Goal: Navigation & Orientation: Find specific page/section

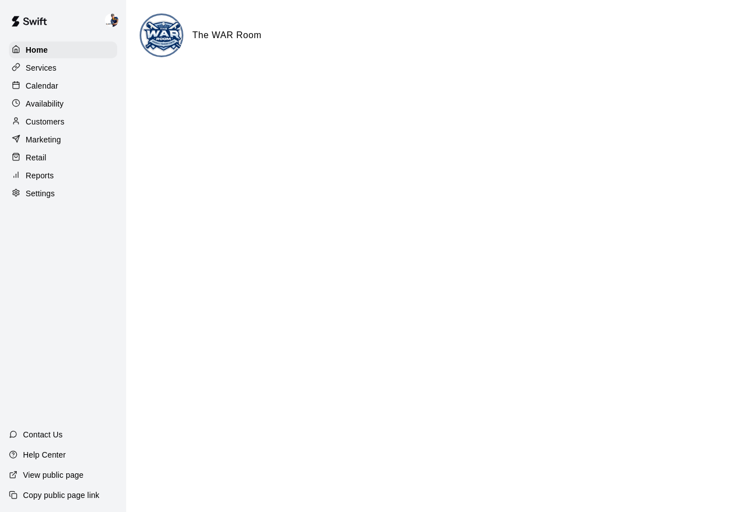
click at [47, 103] on p "Availability" at bounding box center [45, 103] width 38 height 11
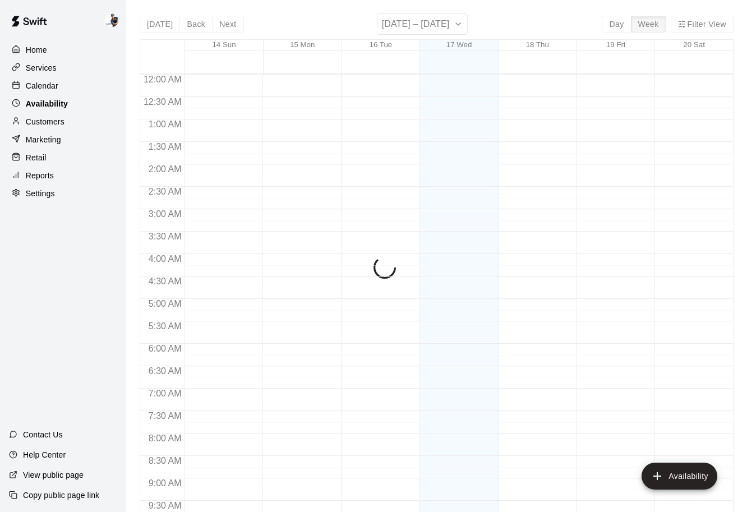
scroll to position [546, 0]
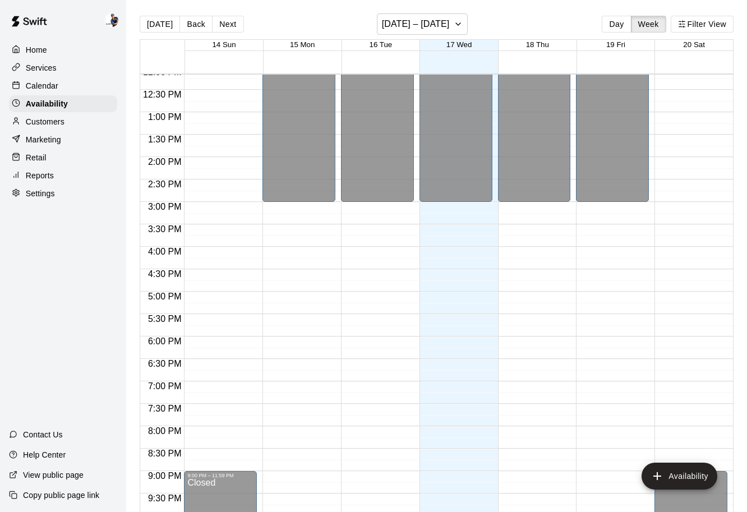
click at [47, 93] on div "Calendar" at bounding box center [63, 85] width 108 height 17
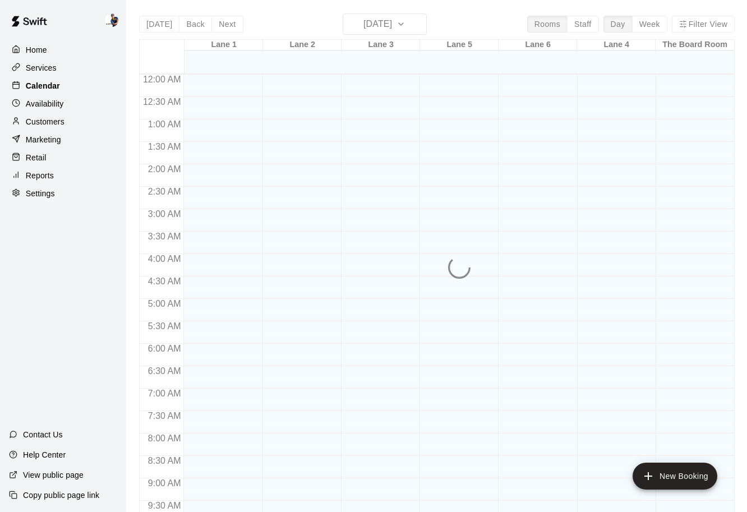
scroll to position [546, 0]
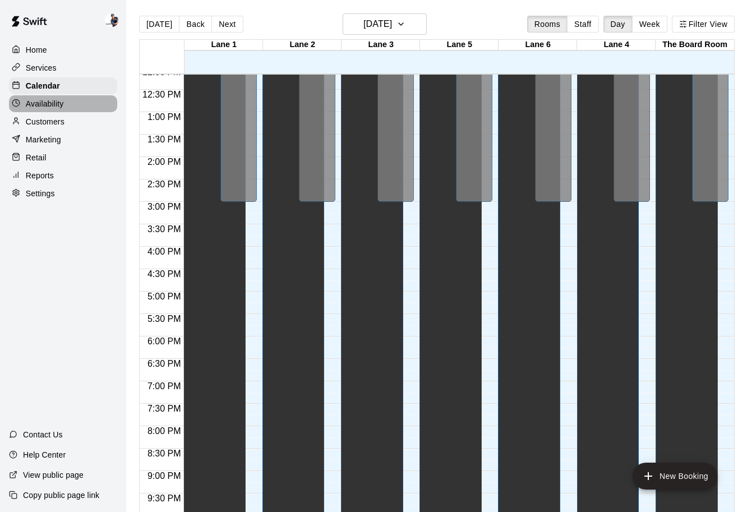
click at [48, 102] on p "Availability" at bounding box center [45, 103] width 38 height 11
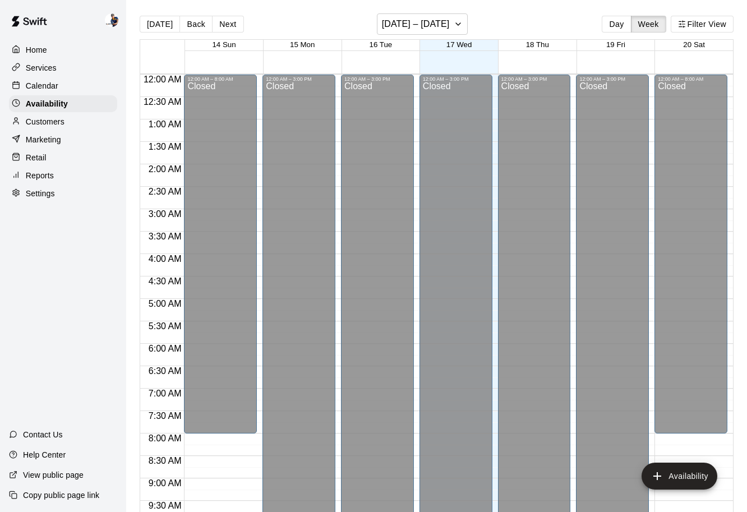
scroll to position [546, 0]
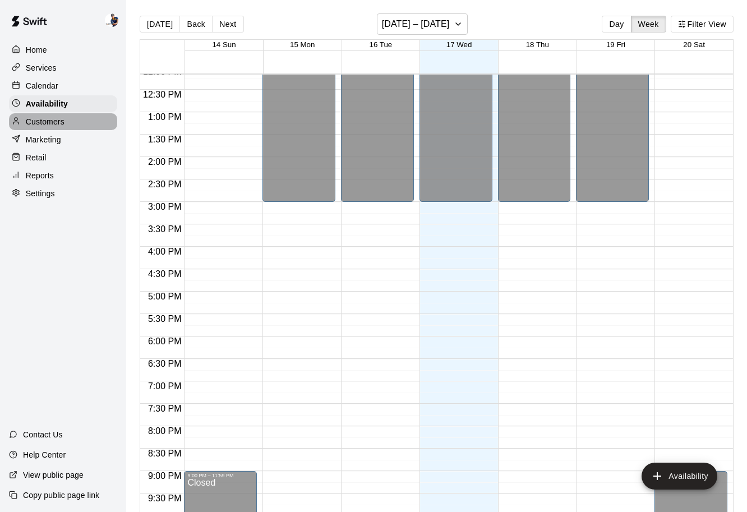
click at [47, 120] on p "Customers" at bounding box center [45, 121] width 39 height 11
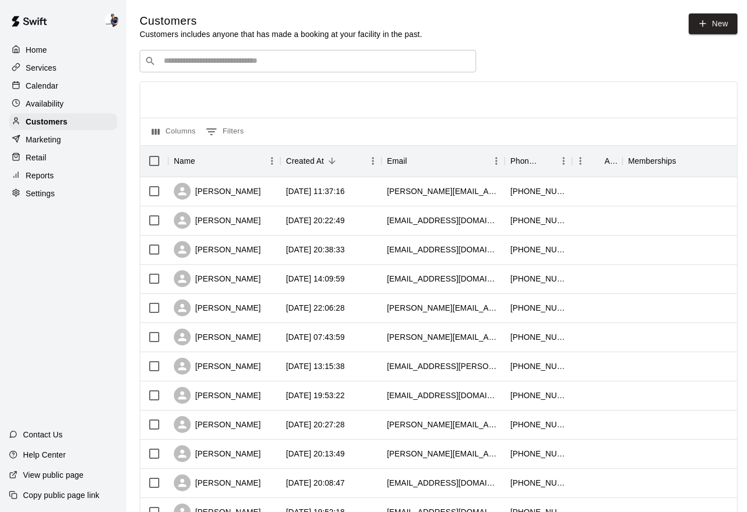
click at [47, 112] on div "Home Services Calendar Availability Customers Marketing Retail Reports Settings" at bounding box center [63, 121] width 126 height 163
click at [47, 109] on div "Availability" at bounding box center [63, 103] width 108 height 17
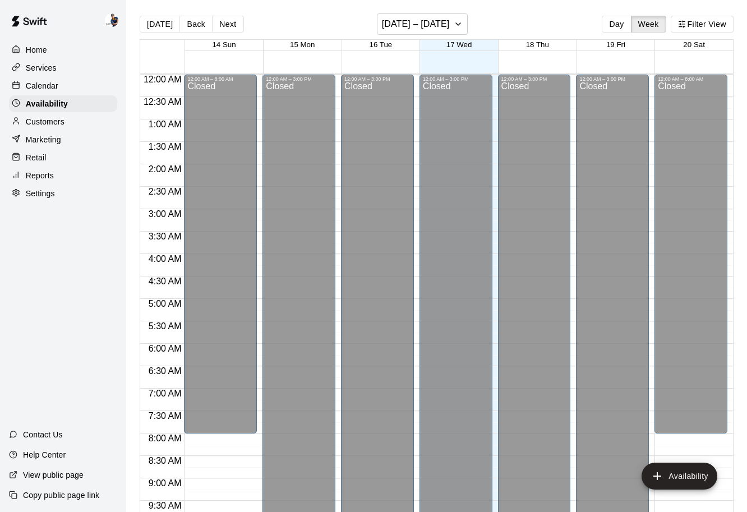
scroll to position [546, 0]
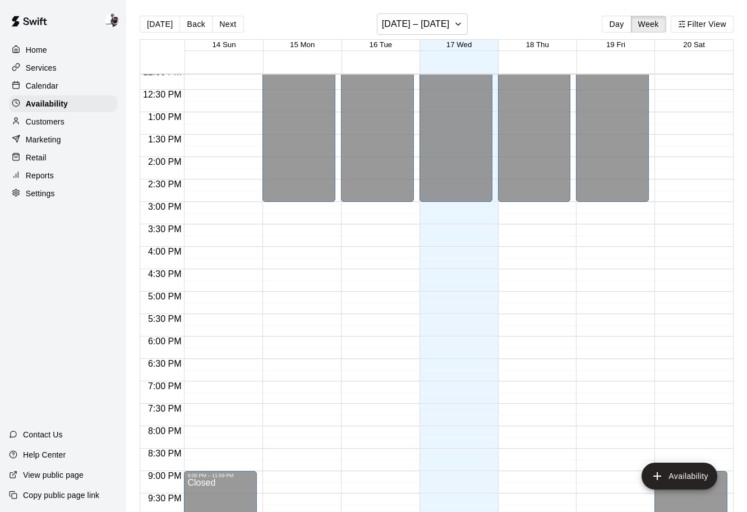
click at [47, 121] on p "Customers" at bounding box center [45, 121] width 39 height 11
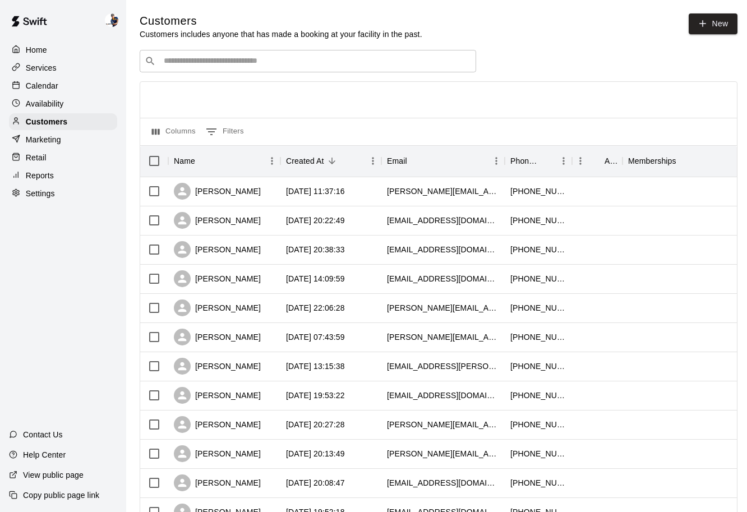
click at [47, 113] on div "Home Services Calendar Availability Customers Marketing Retail Reports Settings" at bounding box center [63, 121] width 126 height 163
click at [48, 109] on div "Availability" at bounding box center [63, 103] width 108 height 17
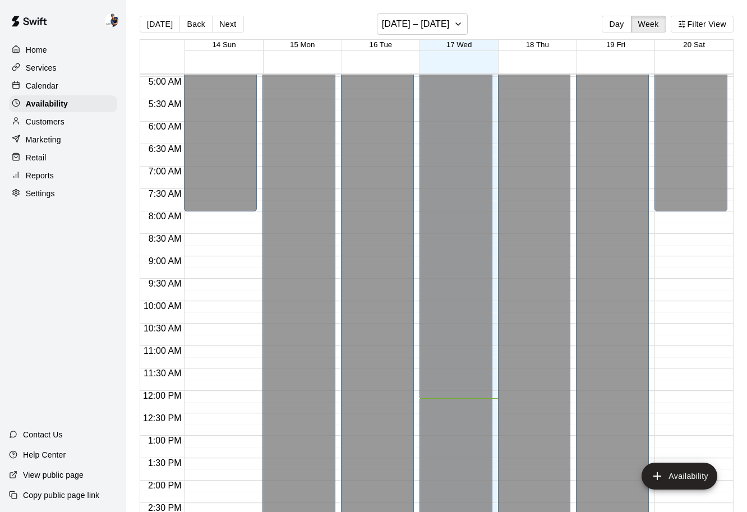
scroll to position [627, 0]
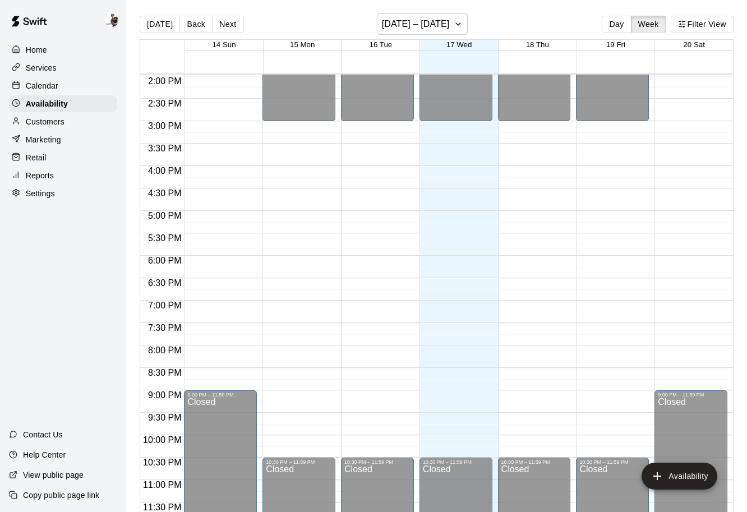
click at [59, 88] on div "Calendar" at bounding box center [63, 85] width 108 height 17
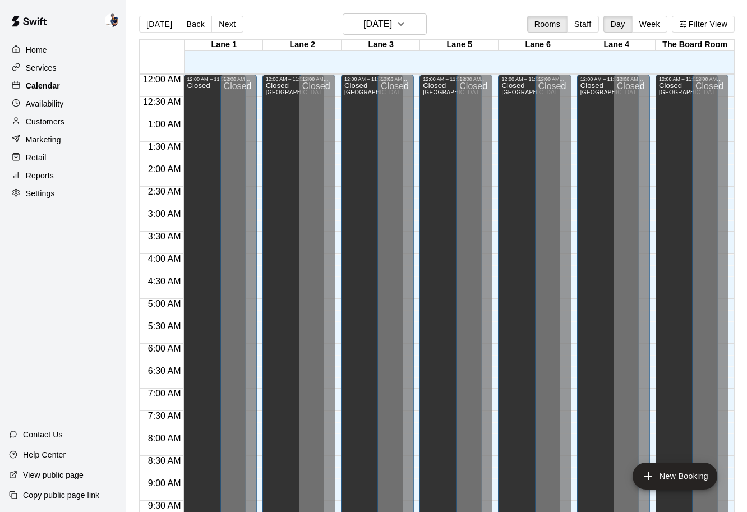
scroll to position [546, 0]
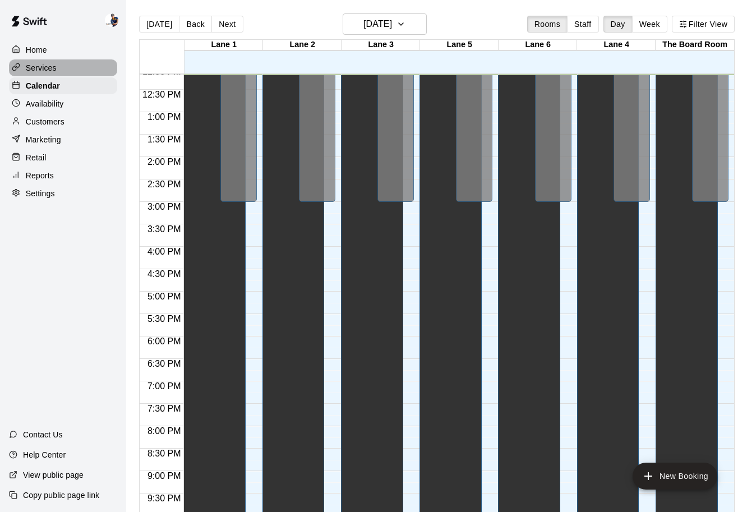
click at [57, 75] on div "Services" at bounding box center [63, 67] width 108 height 17
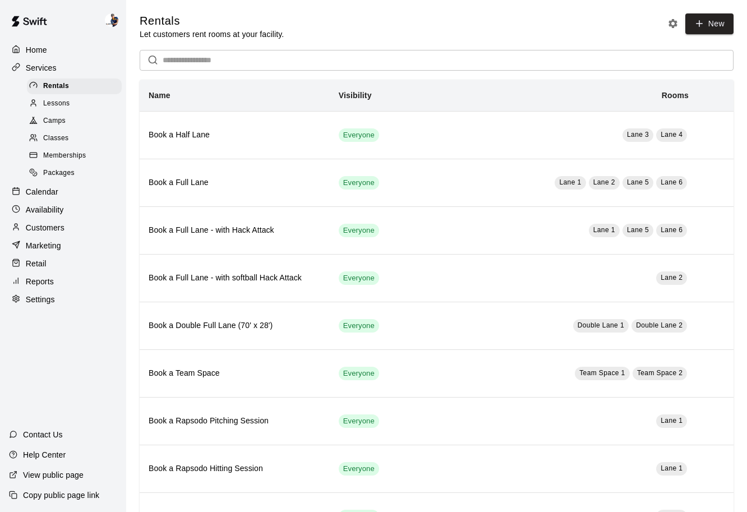
click at [62, 149] on div "Memberships" at bounding box center [74, 156] width 95 height 16
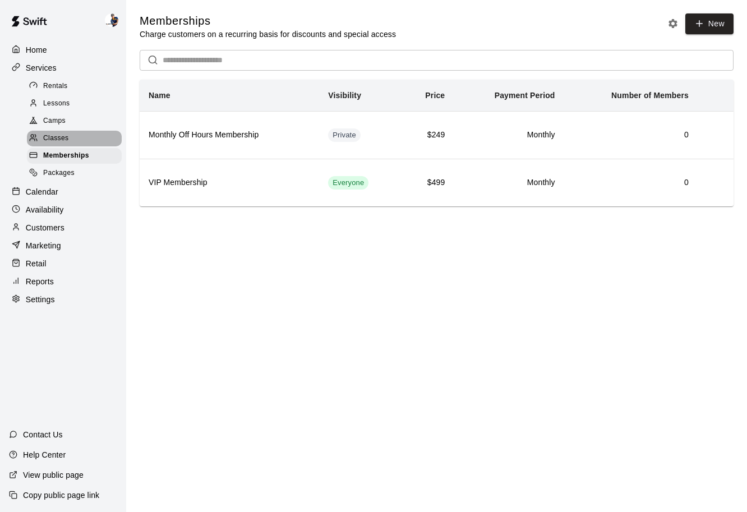
click at [62, 139] on span "Classes" at bounding box center [55, 138] width 25 height 11
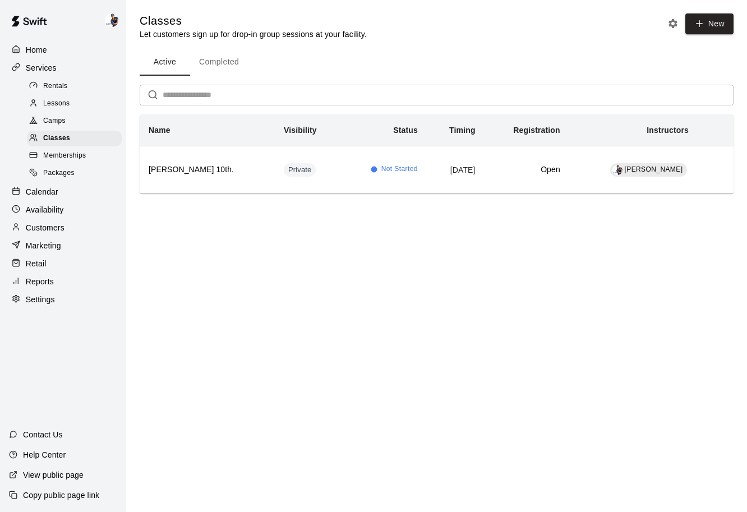
click at [57, 110] on div "Lessons" at bounding box center [74, 104] width 95 height 16
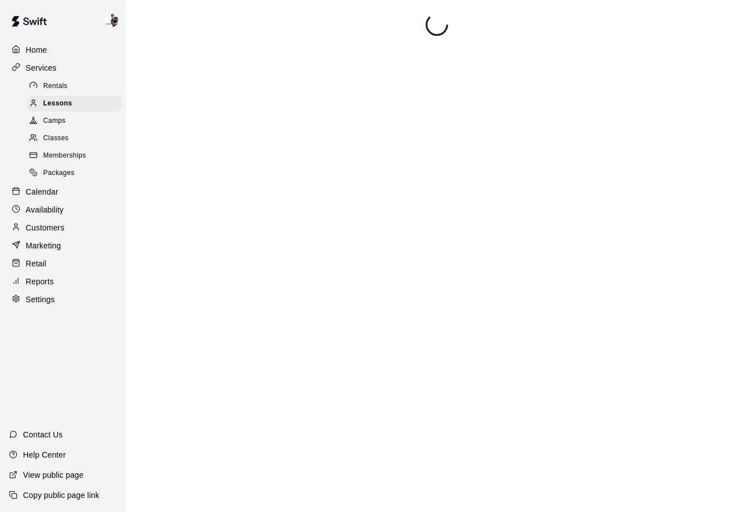
click at [57, 127] on div "Camps" at bounding box center [74, 121] width 95 height 16
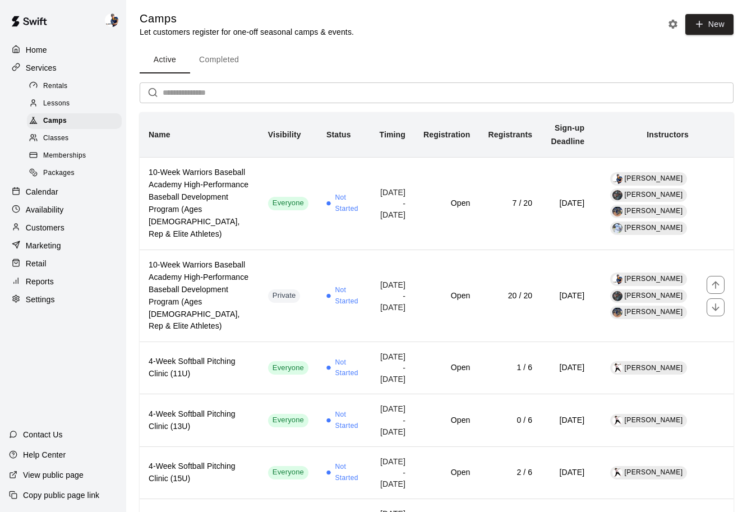
scroll to position [2, 0]
click at [71, 119] on div "Camps" at bounding box center [74, 121] width 95 height 16
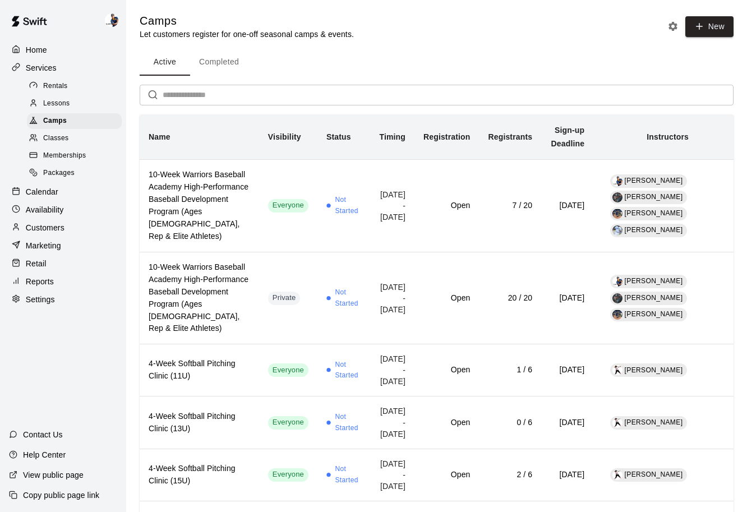
click at [80, 106] on div "Lessons" at bounding box center [74, 104] width 95 height 16
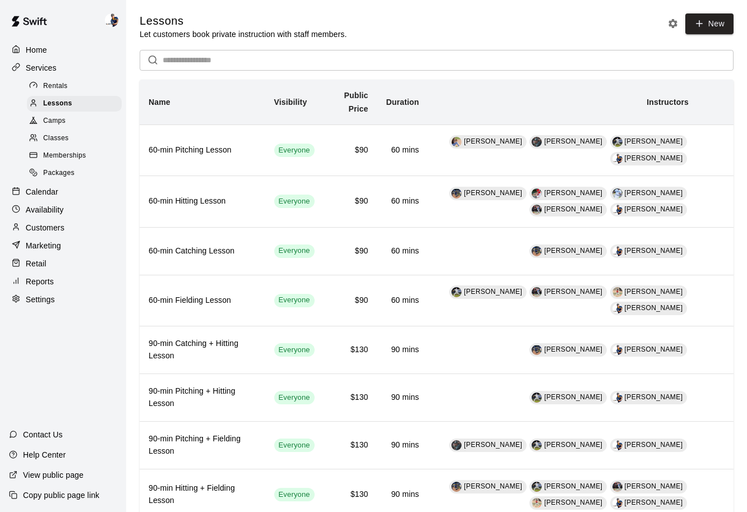
click at [80, 94] on link "Rentals" at bounding box center [76, 85] width 99 height 17
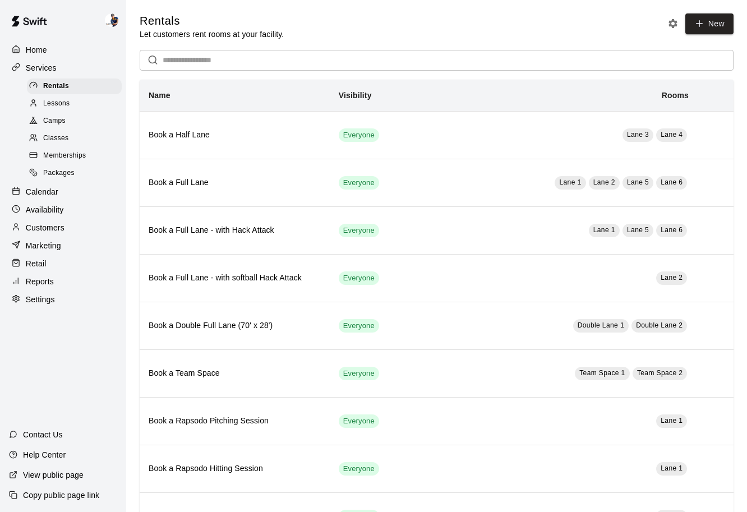
click at [76, 102] on div "Lessons" at bounding box center [74, 104] width 95 height 16
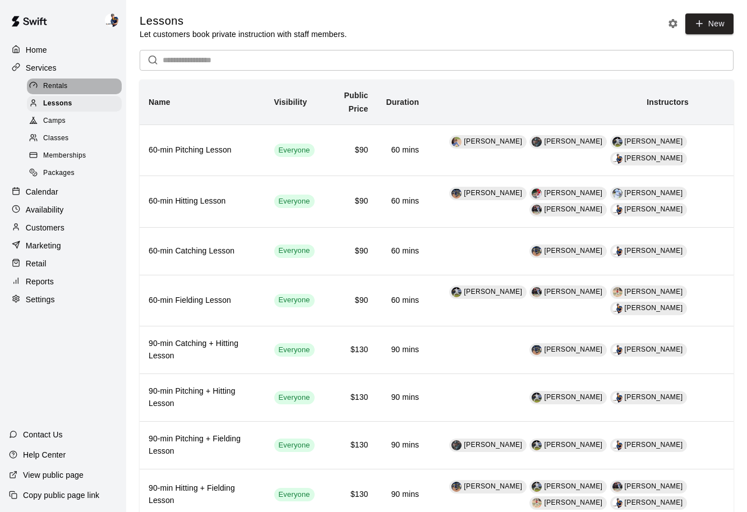
click at [77, 85] on div "Rentals" at bounding box center [74, 87] width 95 height 16
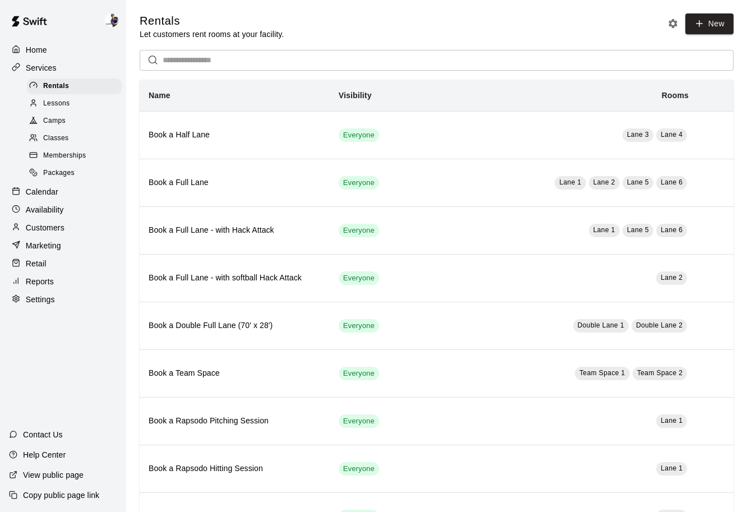
click at [76, 97] on div "Lessons" at bounding box center [74, 104] width 95 height 16
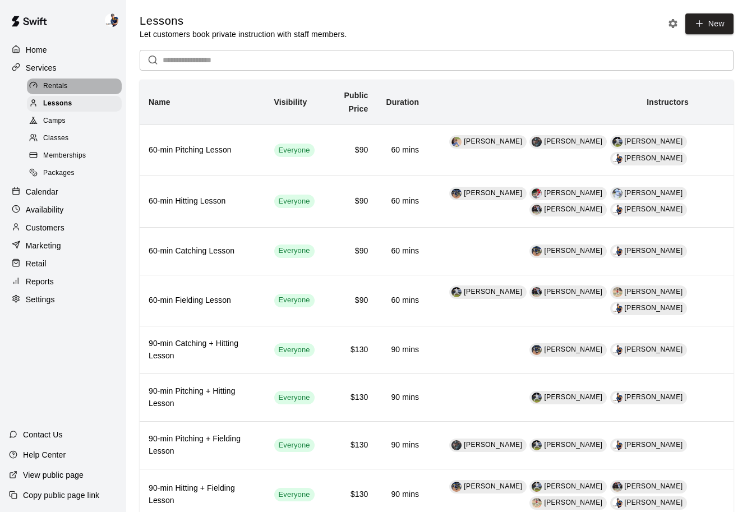
click at [87, 89] on div "Rentals" at bounding box center [74, 87] width 95 height 16
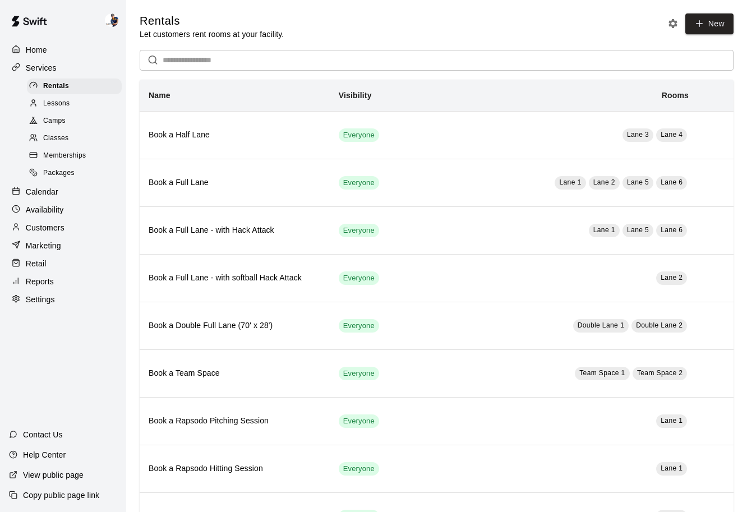
click at [71, 103] on div "Lessons" at bounding box center [74, 104] width 95 height 16
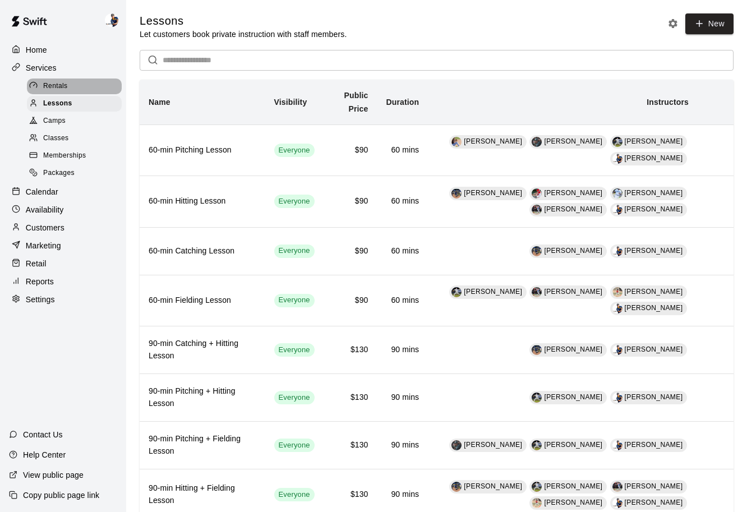
click at [82, 85] on div "Rentals" at bounding box center [74, 87] width 95 height 16
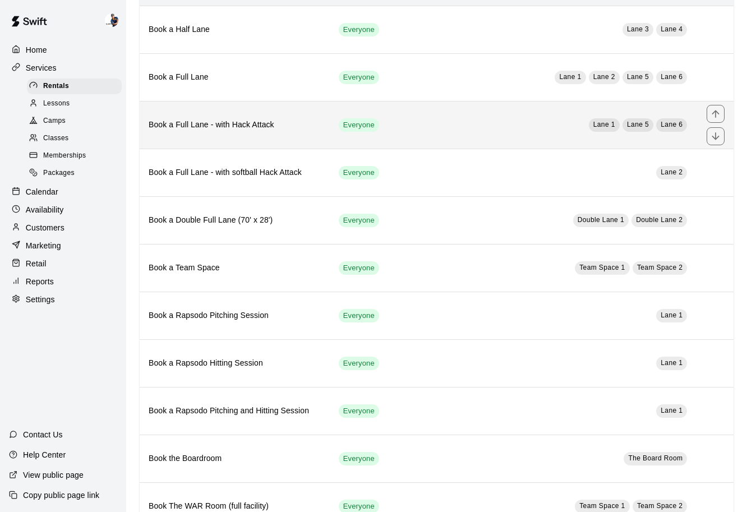
scroll to position [66, 0]
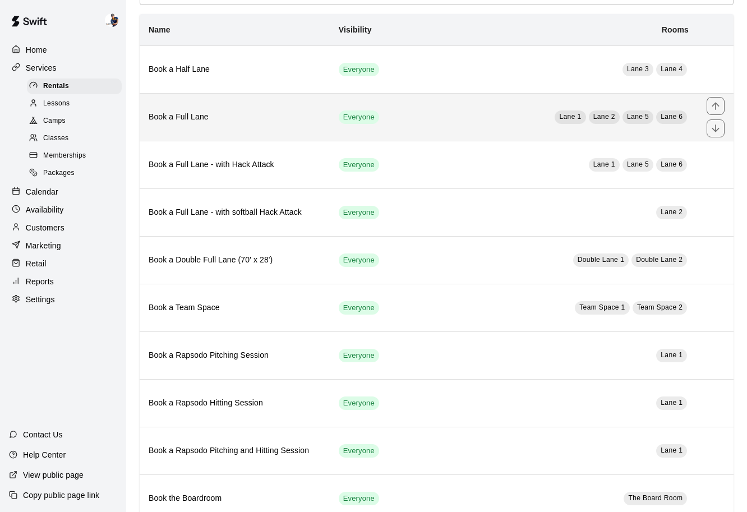
click at [275, 117] on h6 "Book a Full Lane" at bounding box center [235, 117] width 172 height 12
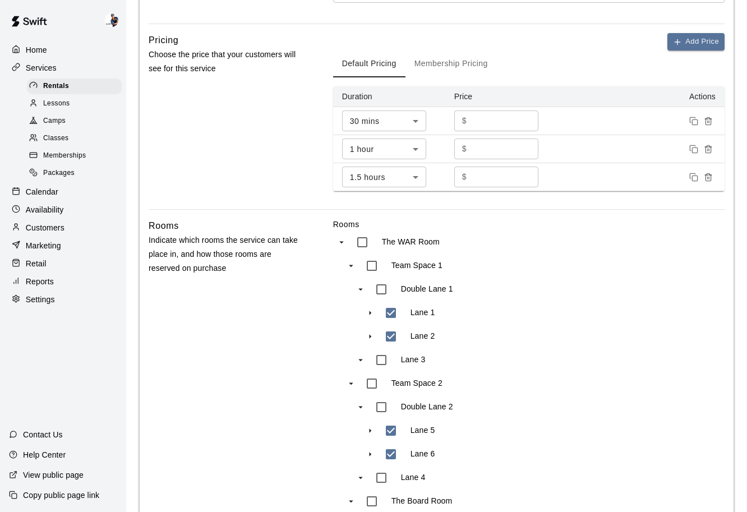
scroll to position [451, 0]
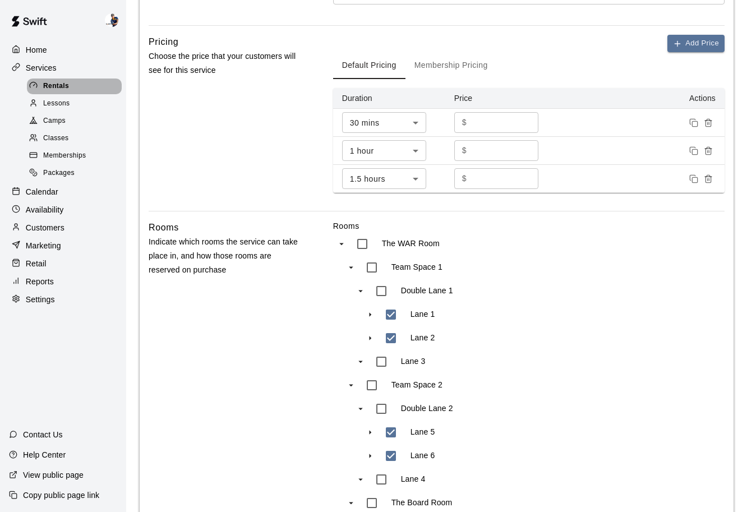
click at [51, 85] on span "Rentals" at bounding box center [56, 86] width 26 height 11
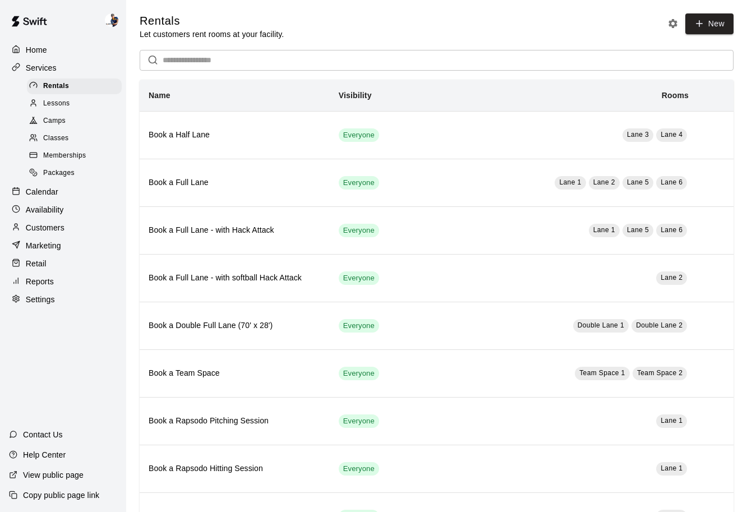
click at [75, 132] on div "Classes" at bounding box center [74, 139] width 95 height 16
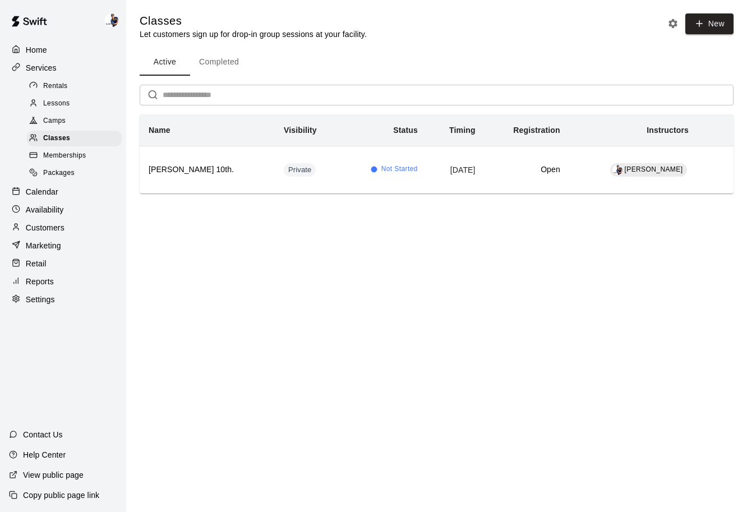
click at [75, 113] on link "Camps" at bounding box center [76, 121] width 99 height 17
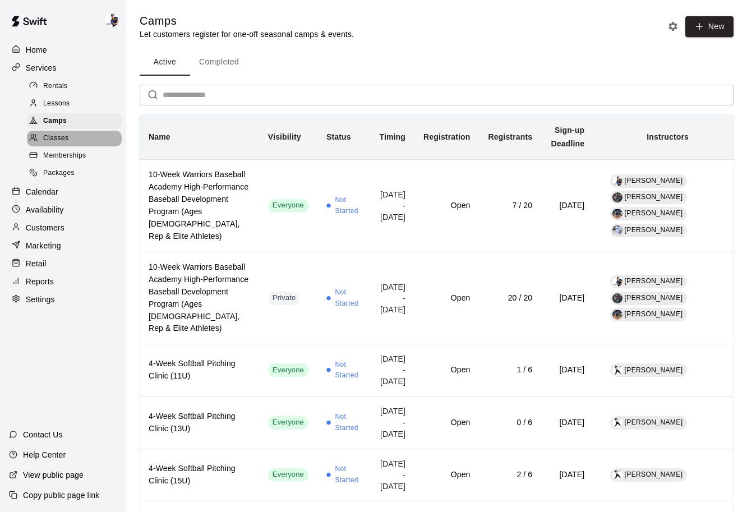
click at [70, 140] on div "Classes" at bounding box center [74, 139] width 95 height 16
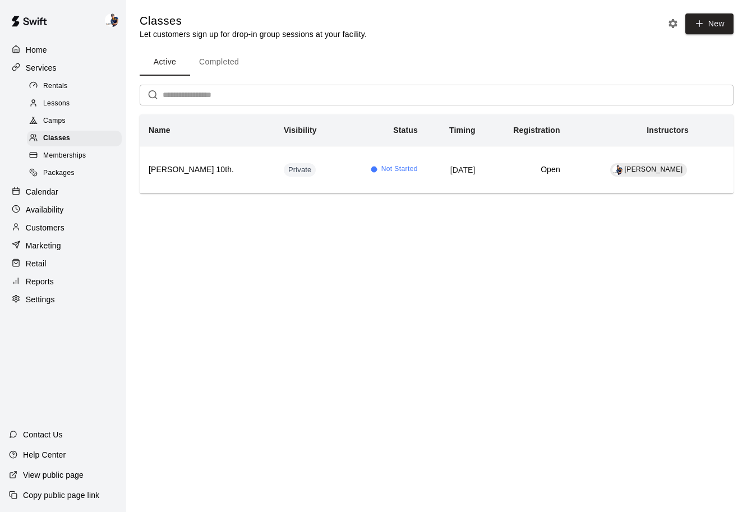
click at [70, 128] on div "Camps" at bounding box center [74, 121] width 95 height 16
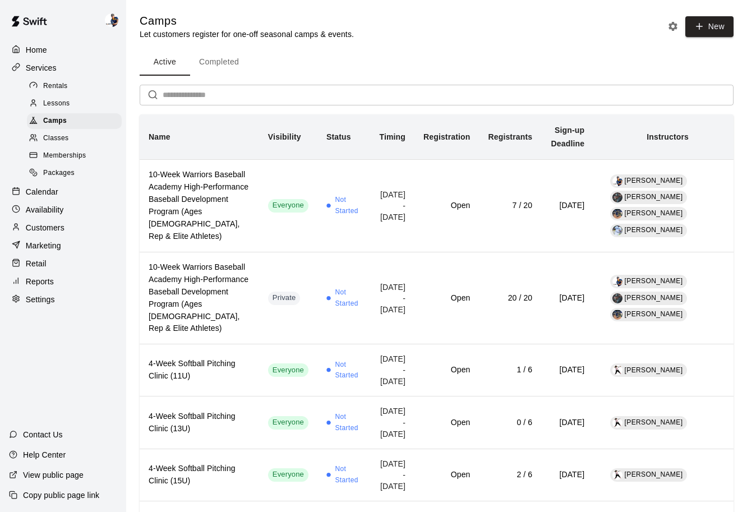
click at [215, 56] on button "Completed" at bounding box center [219, 62] width 58 height 27
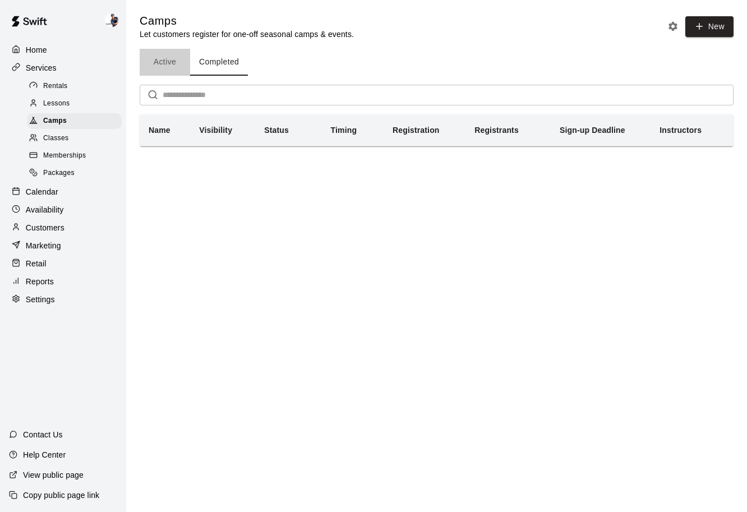
click at [174, 64] on button "Active" at bounding box center [165, 62] width 50 height 27
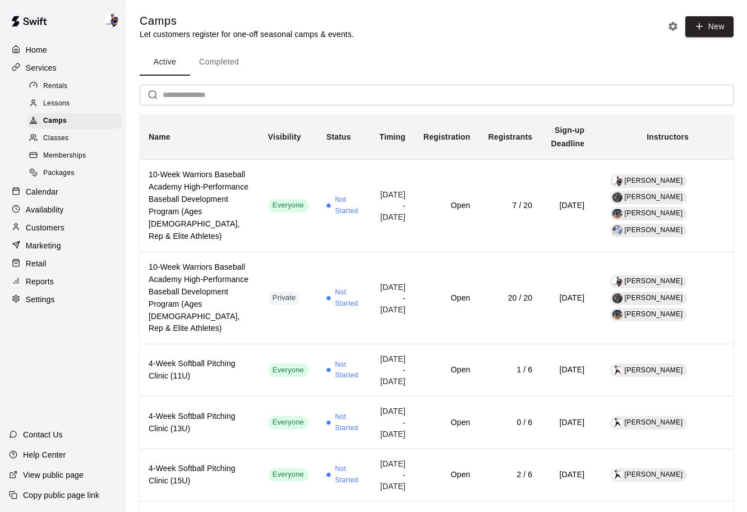
click at [70, 112] on div "Rentals Lessons Camps Classes Memberships Packages" at bounding box center [67, 129] width 117 height 105
click at [70, 104] on span "Lessons" at bounding box center [56, 103] width 27 height 11
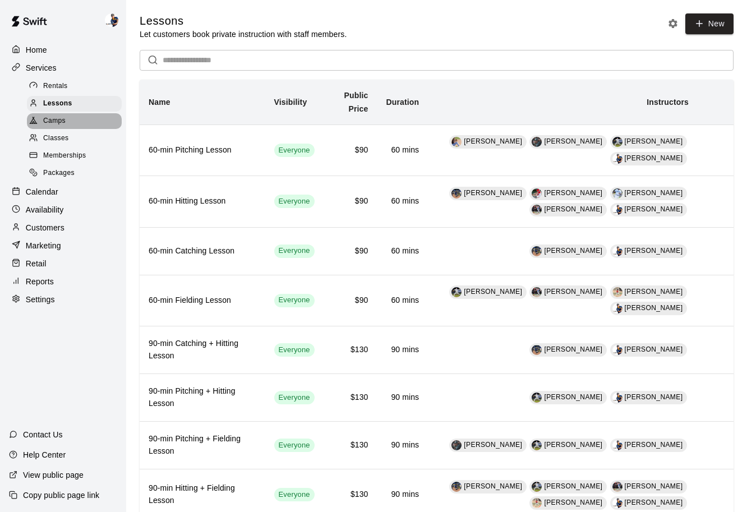
click at [102, 125] on div "Camps" at bounding box center [74, 121] width 95 height 16
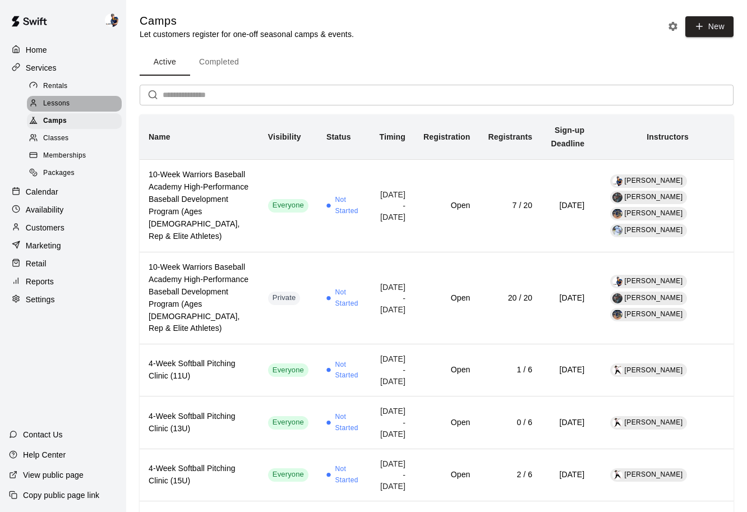
click at [91, 107] on div "Lessons" at bounding box center [74, 104] width 95 height 16
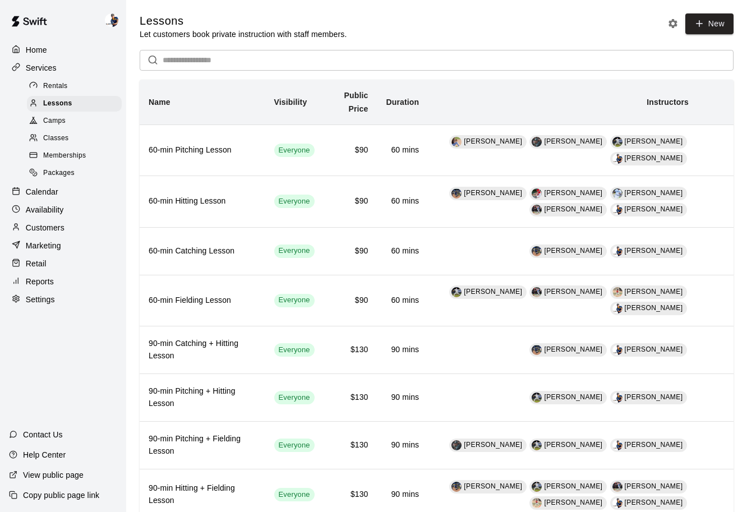
click at [72, 94] on link "Rentals" at bounding box center [76, 85] width 99 height 17
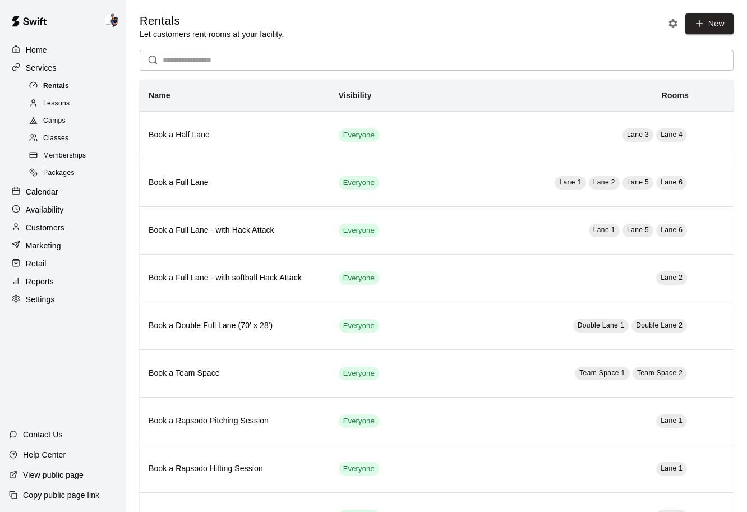
click at [72, 86] on div "Rentals" at bounding box center [74, 87] width 95 height 16
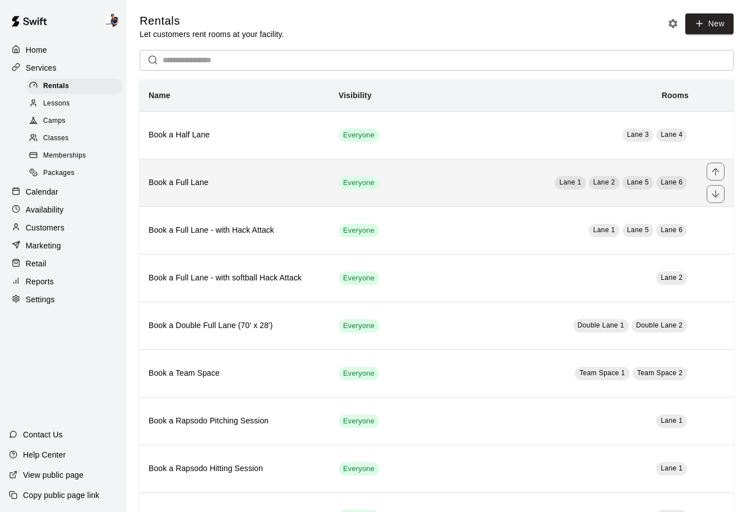
click at [281, 201] on th "Book a Full Lane" at bounding box center [235, 183] width 190 height 48
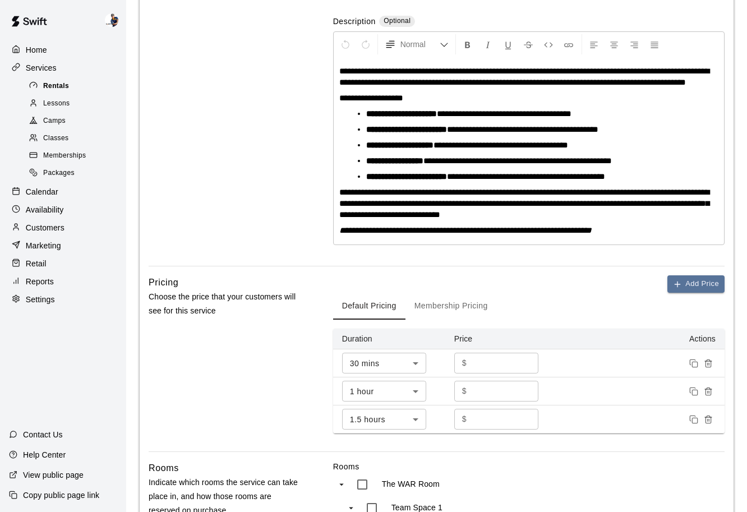
scroll to position [209, 0]
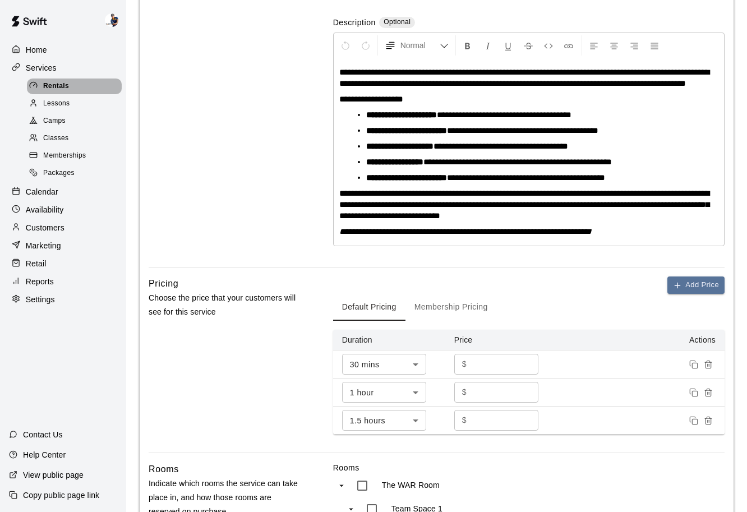
click at [96, 84] on div "Rentals" at bounding box center [74, 87] width 95 height 16
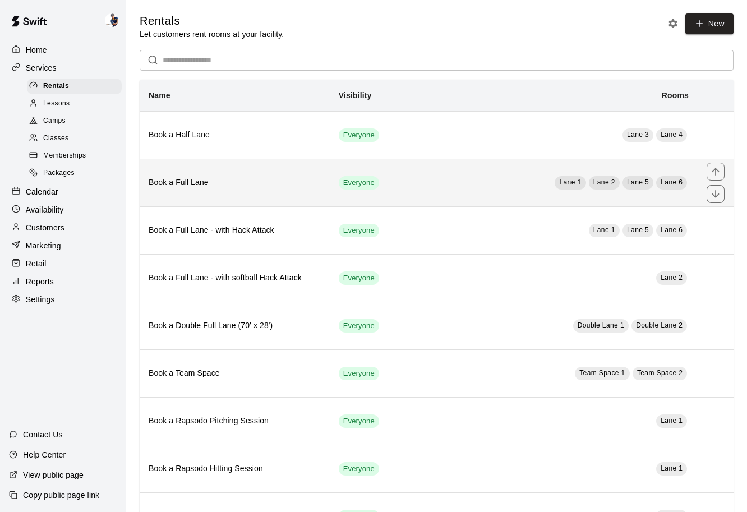
click at [298, 204] on th "Book a Full Lane" at bounding box center [235, 183] width 190 height 48
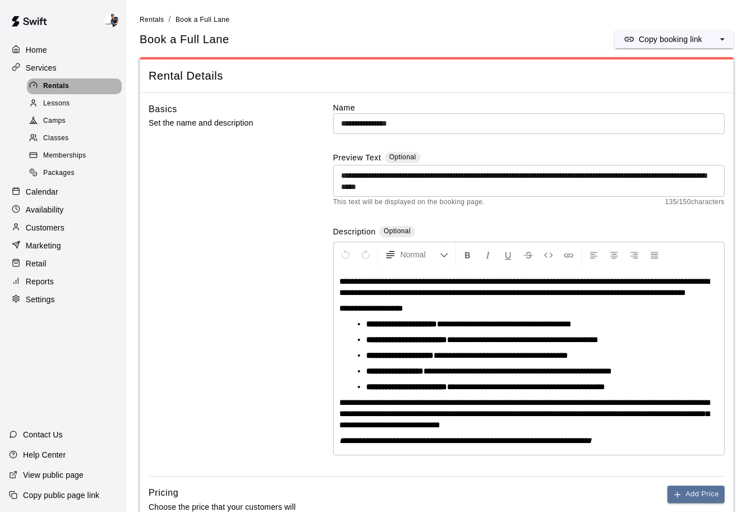
click at [62, 82] on span "Rentals" at bounding box center [56, 86] width 26 height 11
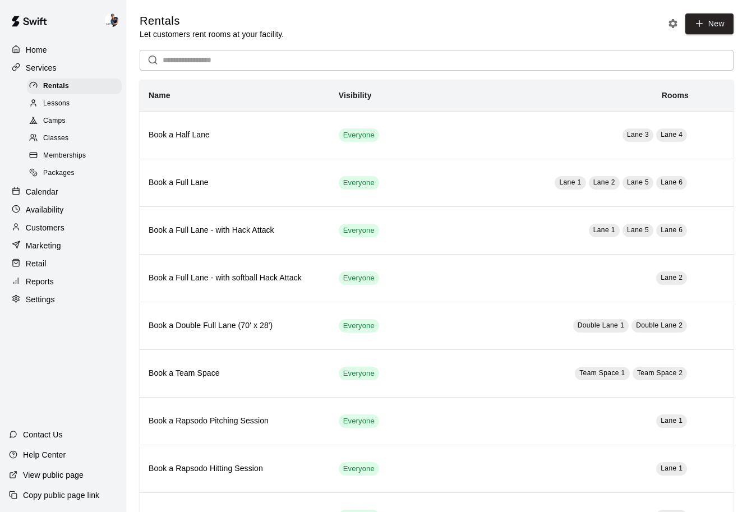
click at [66, 108] on span "Lessons" at bounding box center [56, 103] width 27 height 11
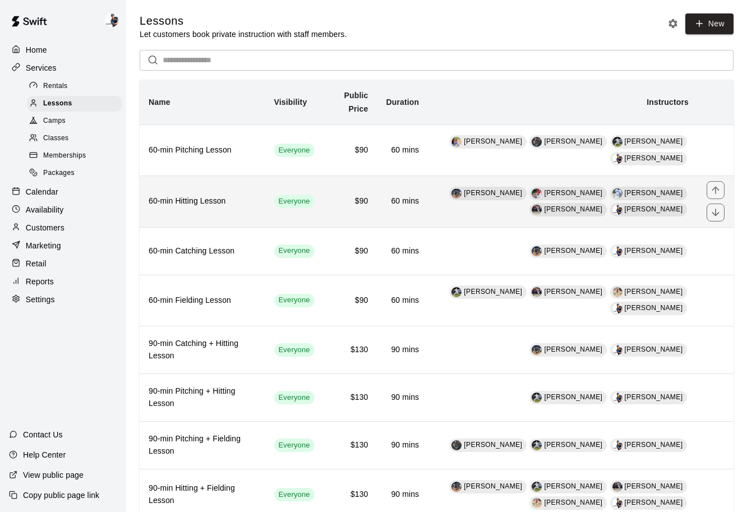
click at [232, 219] on th "60-min Hitting Lesson" at bounding box center [203, 201] width 126 height 51
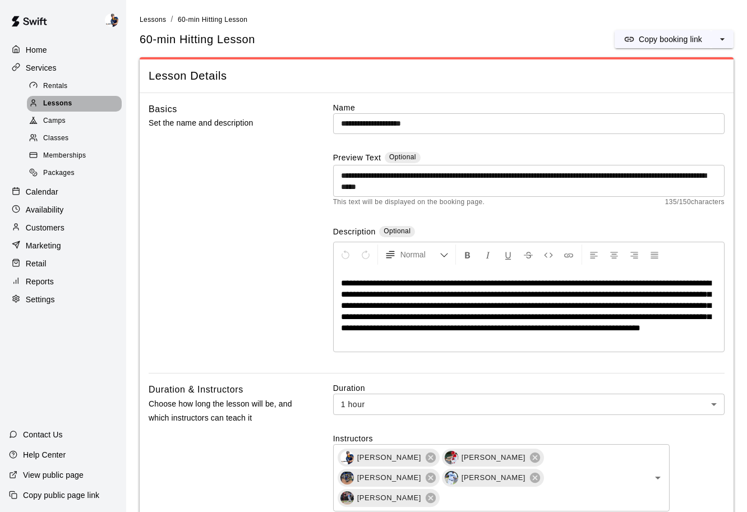
click at [77, 108] on div "Lessons" at bounding box center [74, 104] width 95 height 16
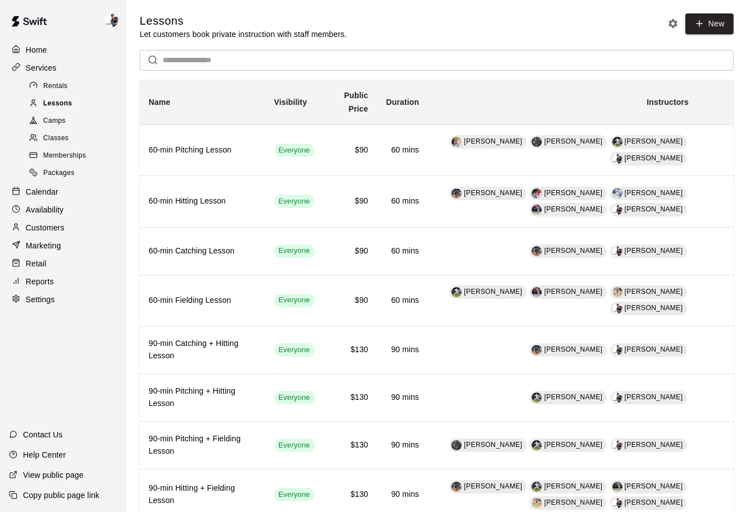
click at [99, 97] on div "Lessons" at bounding box center [74, 104] width 95 height 16
click at [92, 89] on div "Rentals" at bounding box center [74, 87] width 95 height 16
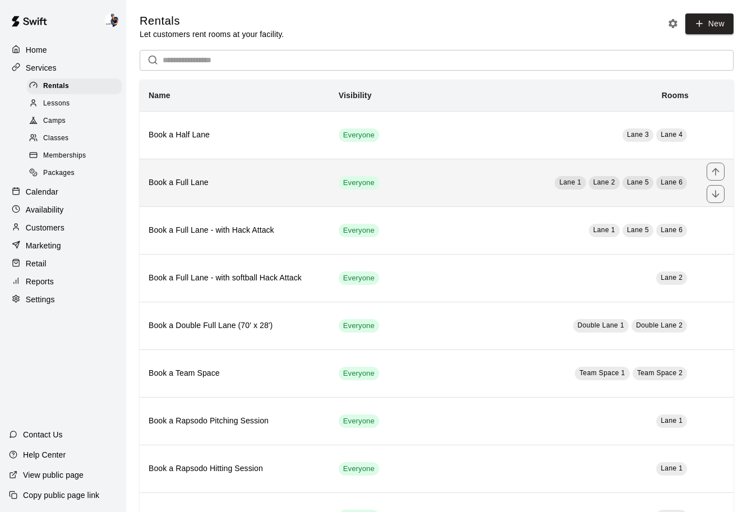
click at [288, 198] on th "Book a Full Lane" at bounding box center [235, 183] width 190 height 48
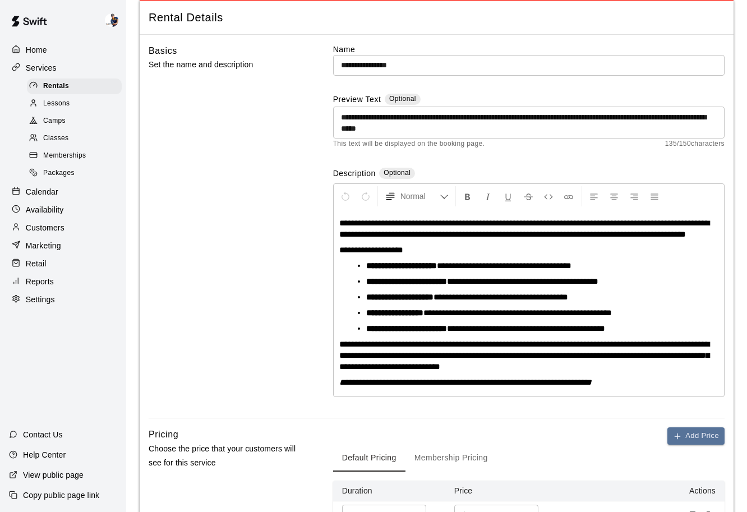
scroll to position [57, 0]
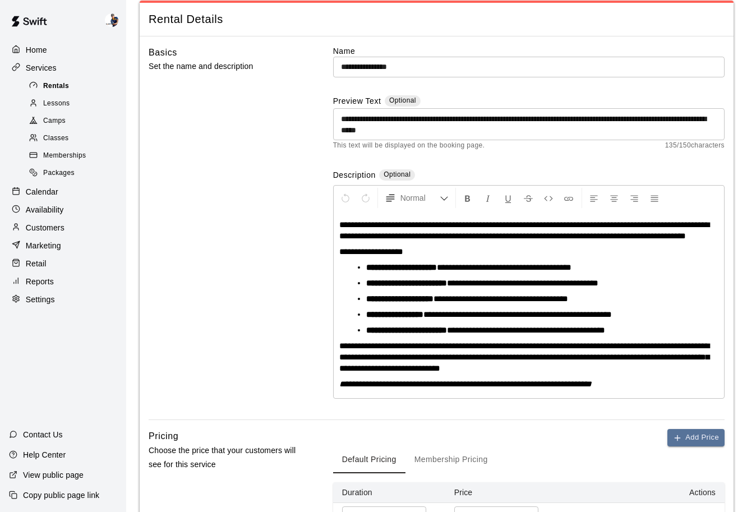
click at [84, 86] on div "Rentals" at bounding box center [74, 87] width 95 height 16
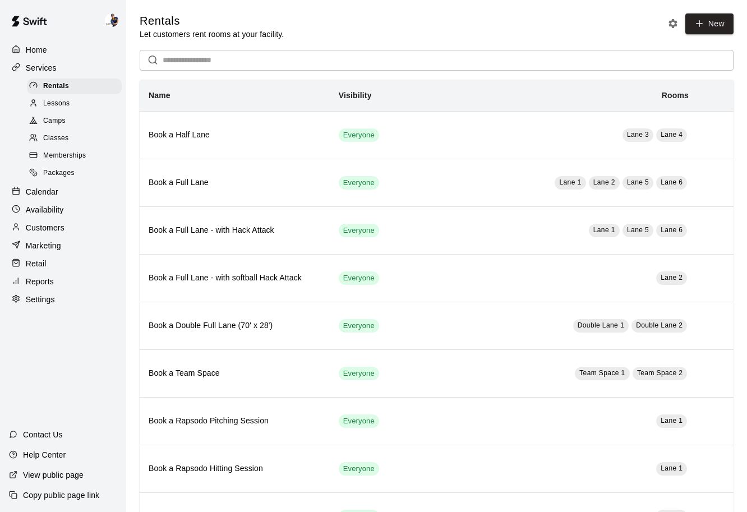
click at [72, 110] on div "Lessons" at bounding box center [74, 104] width 95 height 16
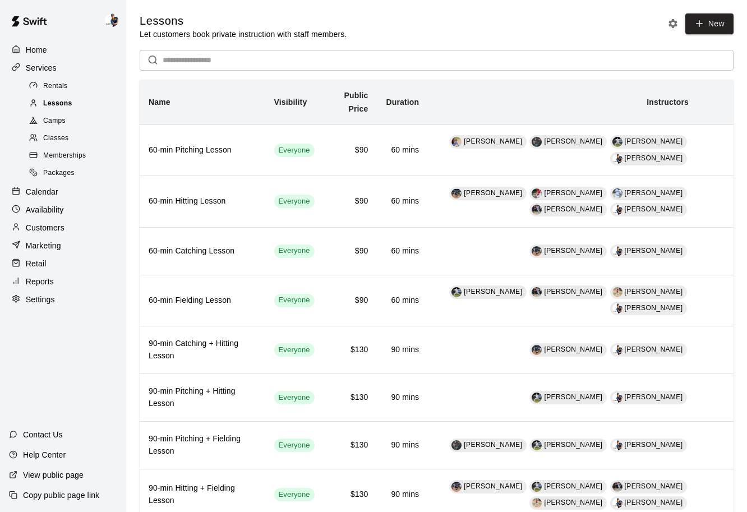
click at [70, 99] on span "Lessons" at bounding box center [57, 103] width 29 height 11
click at [71, 89] on div "Rentals" at bounding box center [74, 87] width 95 height 16
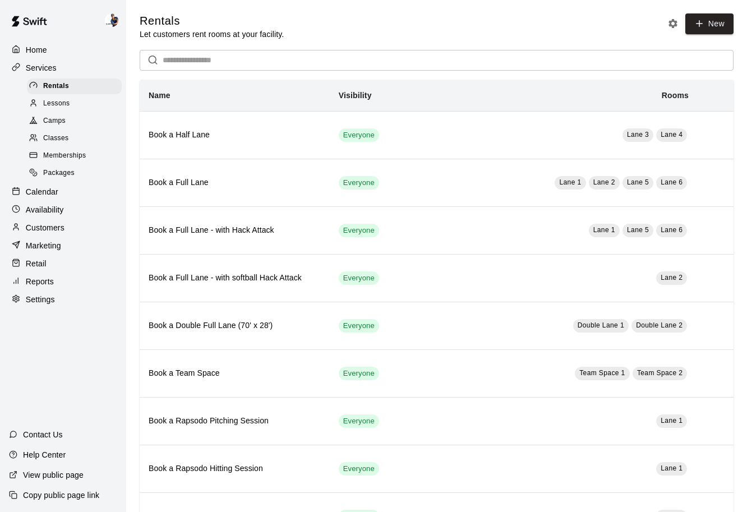
click at [76, 99] on div "Lessons" at bounding box center [74, 104] width 95 height 16
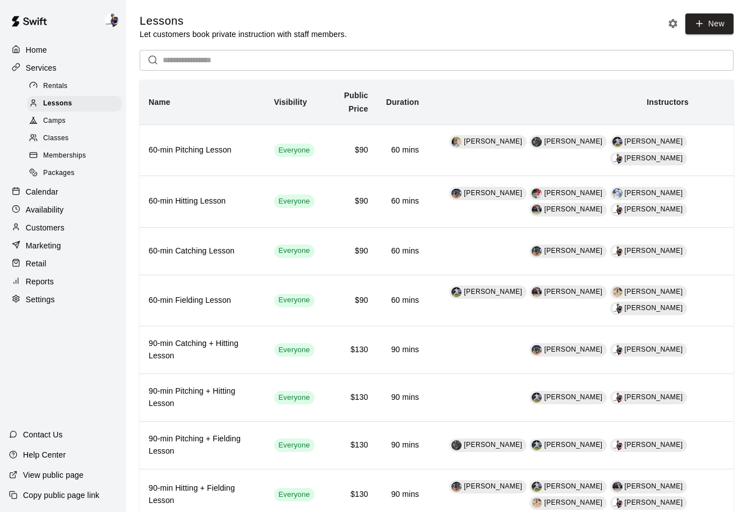
click at [70, 117] on div "Camps" at bounding box center [74, 121] width 95 height 16
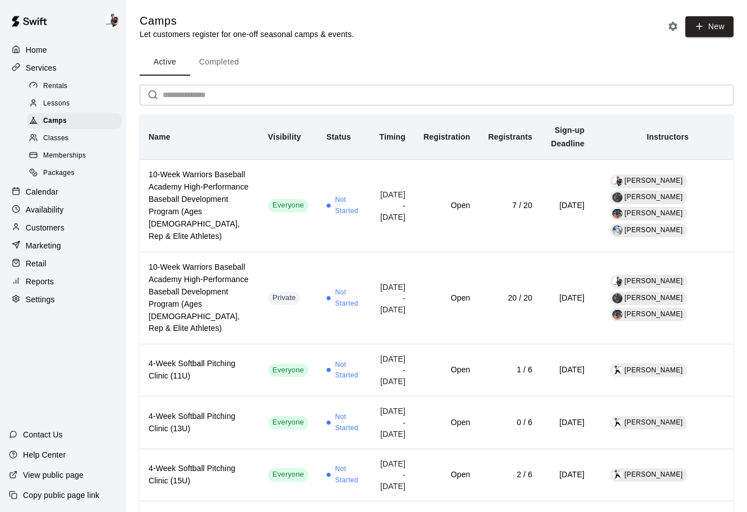
click at [71, 105] on div "Lessons" at bounding box center [74, 104] width 95 height 16
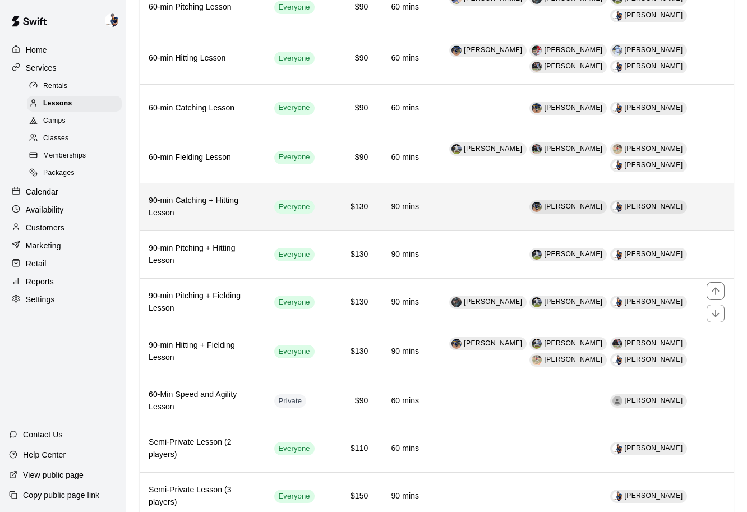
scroll to position [155, 0]
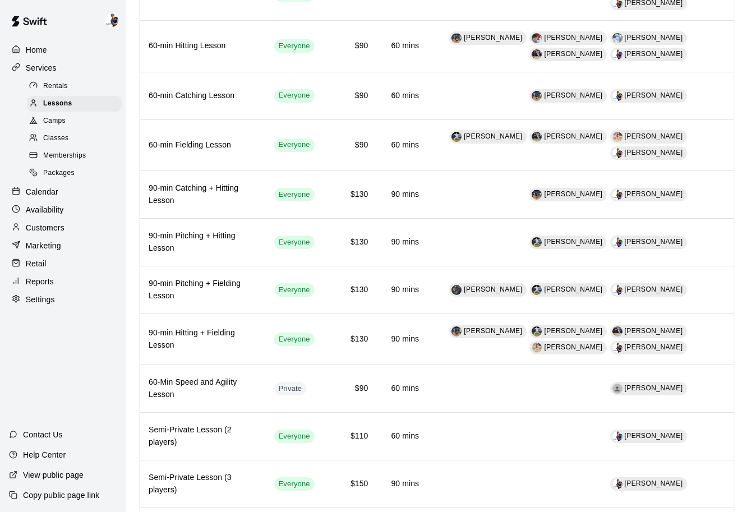
click at [57, 84] on span "Rentals" at bounding box center [55, 86] width 25 height 11
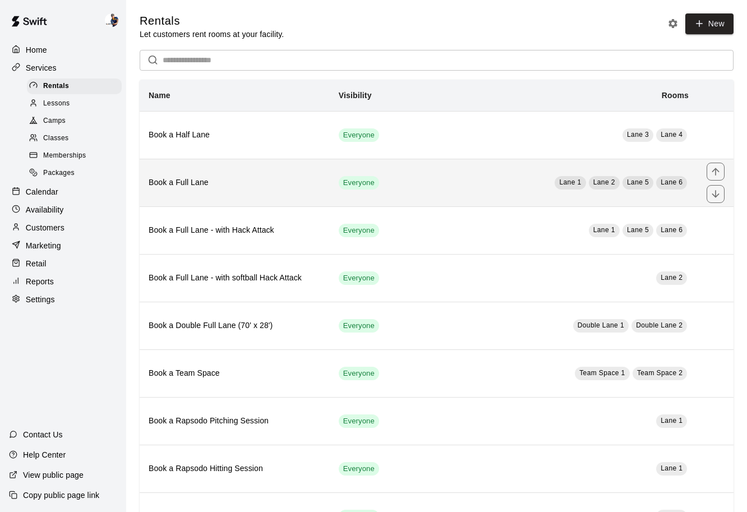
click at [280, 198] on th "Book a Full Lane" at bounding box center [235, 183] width 190 height 48
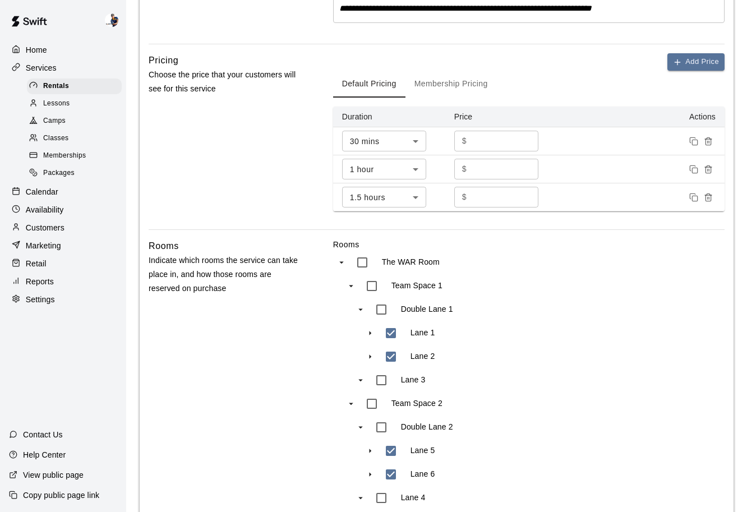
scroll to position [431, 0]
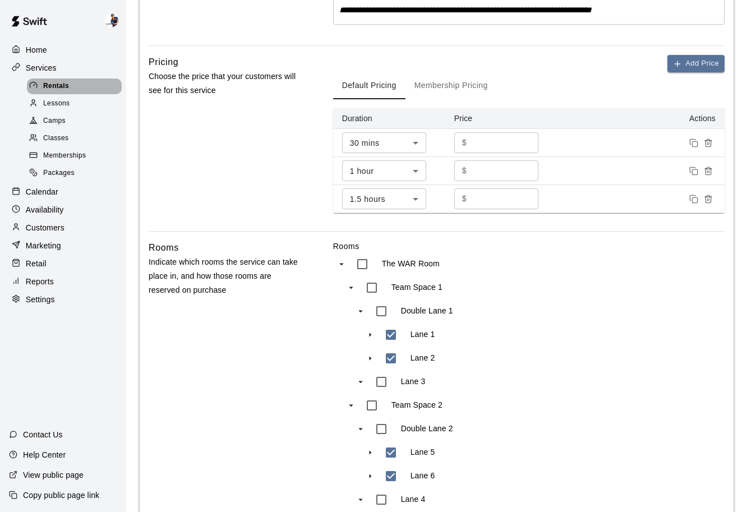
click at [64, 87] on span "Rentals" at bounding box center [56, 86] width 26 height 11
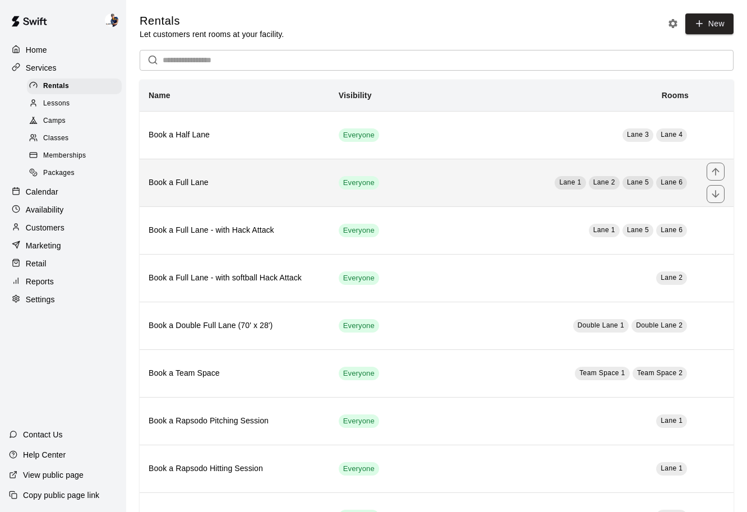
click at [408, 186] on td "Lane 1 Lane 2 Lane 5 Lane 6" at bounding box center [545, 183] width 306 height 48
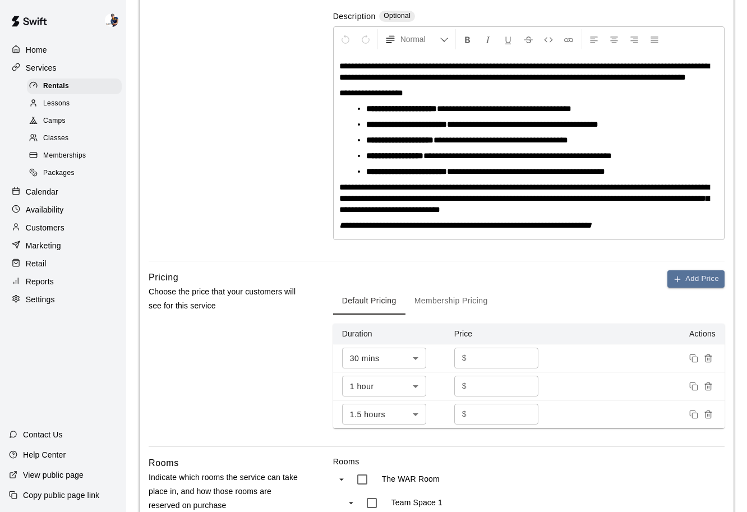
scroll to position [216, 0]
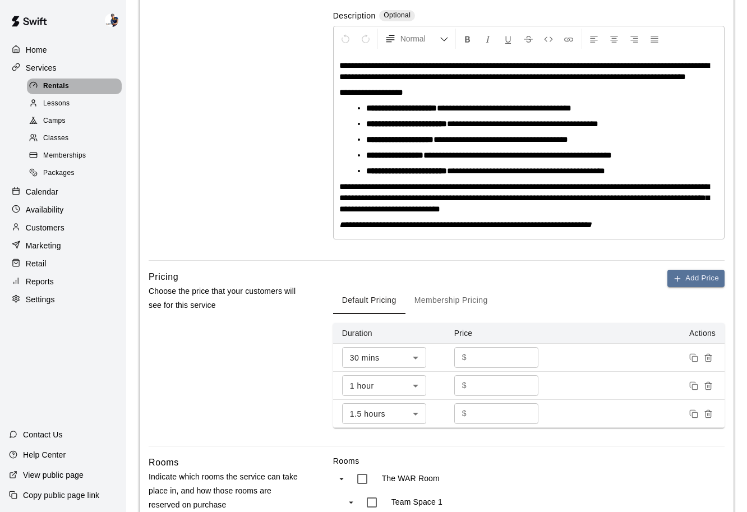
click at [81, 89] on div "Rentals" at bounding box center [74, 87] width 95 height 16
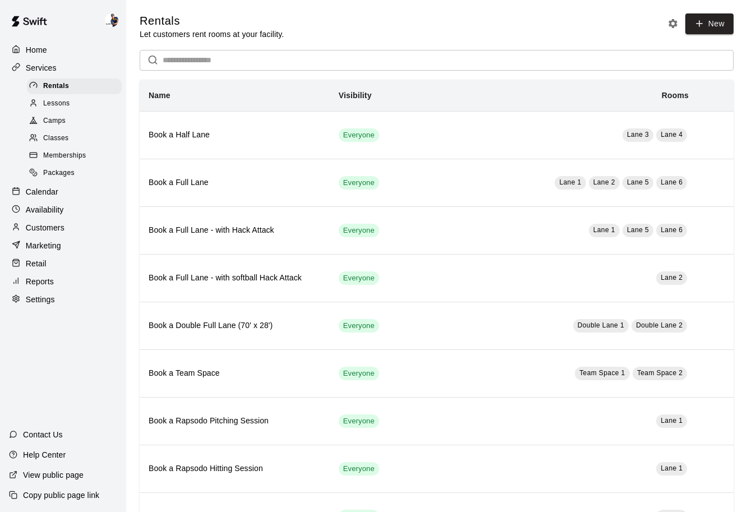
click at [77, 131] on div "Classes" at bounding box center [74, 139] width 95 height 16
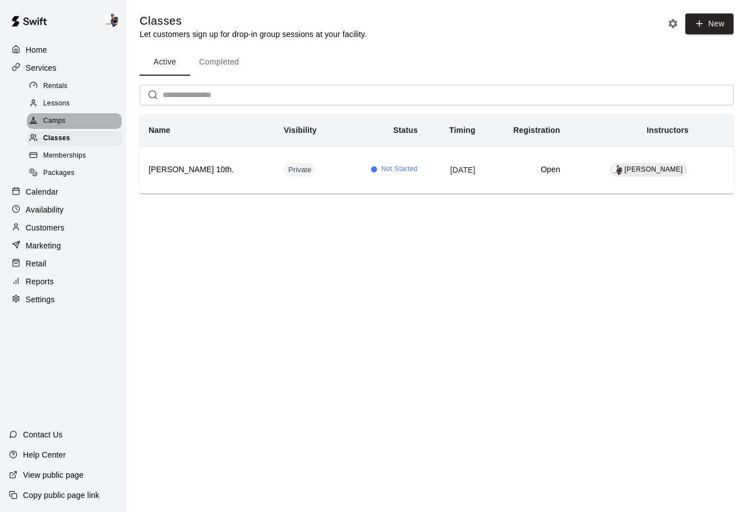
click at [74, 121] on div "Camps" at bounding box center [74, 121] width 95 height 16
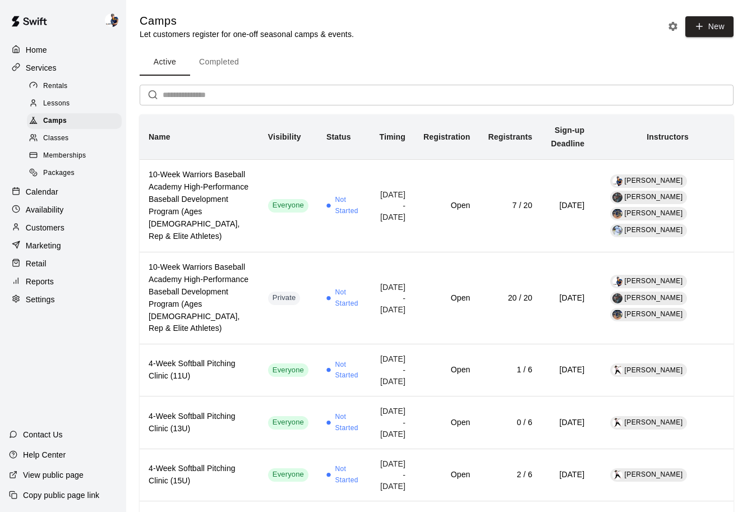
click at [72, 100] on div "Lessons" at bounding box center [74, 104] width 95 height 16
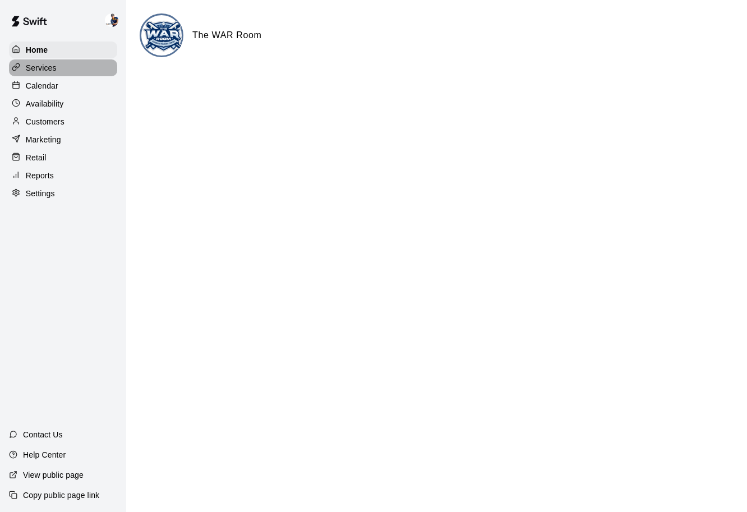
click at [70, 71] on div "Services" at bounding box center [63, 67] width 108 height 17
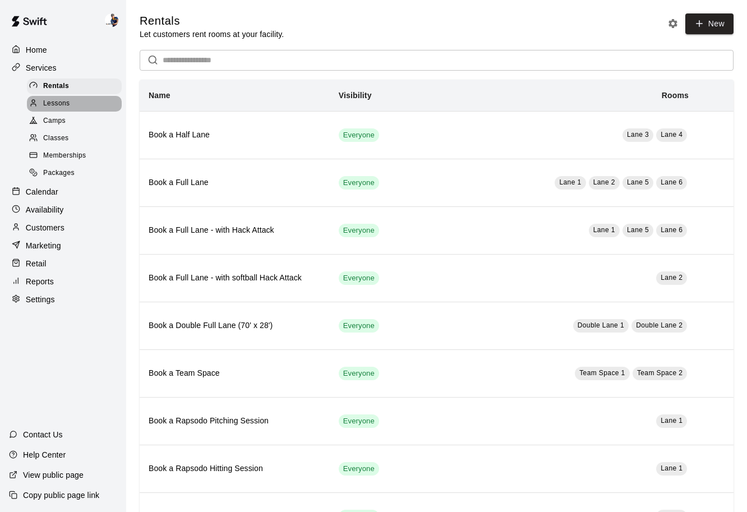
click at [73, 105] on div "Lessons" at bounding box center [74, 104] width 95 height 16
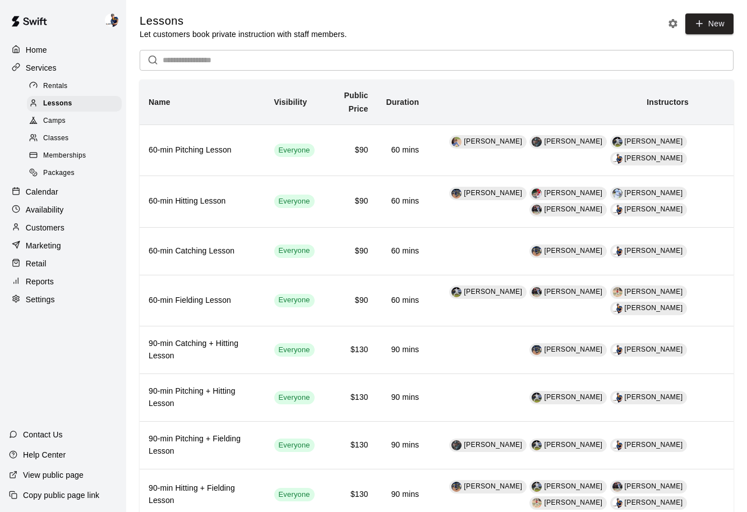
click at [74, 117] on div "Camps" at bounding box center [74, 121] width 95 height 16
